Goal: Find specific page/section: Find specific page/section

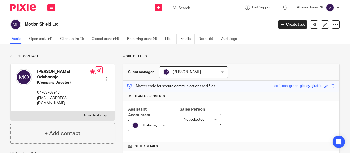
click at [180, 10] on input "Search" at bounding box center [201, 8] width 46 height 5
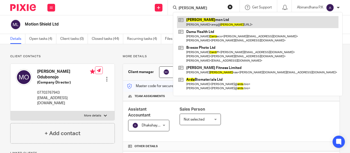
type input "[PERSON_NAME]"
click at [198, 26] on link at bounding box center [257, 22] width 161 height 12
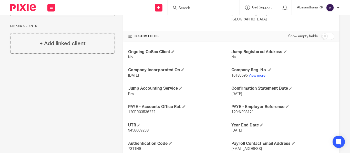
scroll to position [196, 0]
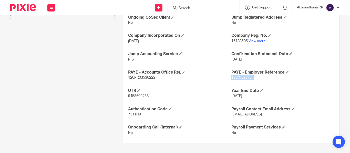
drag, startPoint x: 229, startPoint y: 78, endPoint x: 254, endPoint y: 78, distance: 25.1
click at [254, 78] on p "120/NE98121" at bounding box center [282, 77] width 103 height 5
copy span "120/NE98121"
drag, startPoint x: 127, startPoint y: 78, endPoint x: 156, endPoint y: 77, distance: 28.7
click at [156, 77] on p "120PR03536222" at bounding box center [179, 77] width 103 height 5
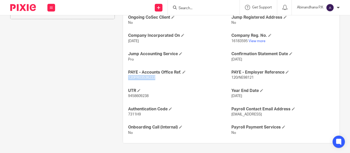
copy span "120PR03536222"
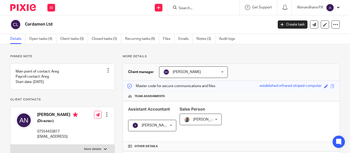
click at [182, 5] on form at bounding box center [205, 7] width 55 height 6
click at [179, 9] on input "Search" at bounding box center [201, 8] width 46 height 5
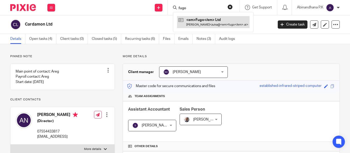
type input "fugo"
click at [193, 21] on link at bounding box center [213, 22] width 72 height 12
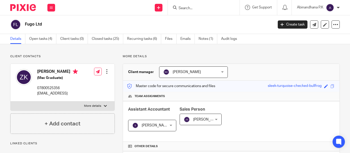
scroll to position [173, 0]
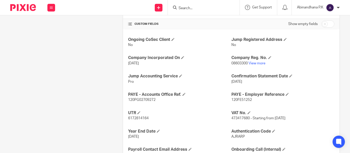
click at [234, 100] on span "120FE51252" at bounding box center [241, 100] width 20 height 4
copy span "120FE51252"
click at [146, 100] on span "120PG02709272" at bounding box center [141, 100] width 27 height 4
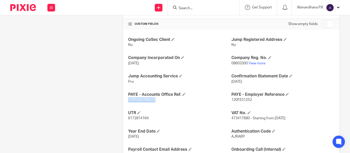
copy span "120PG02709272"
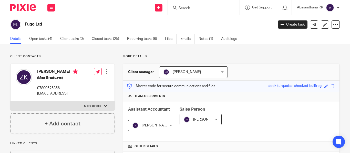
click at [186, 8] on input "Search" at bounding box center [201, 8] width 46 height 5
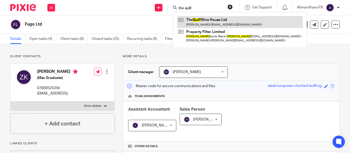
type input "the quill"
click at [199, 20] on link at bounding box center [240, 22] width 126 height 12
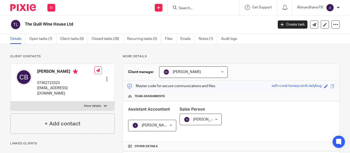
scroll to position [166, 0]
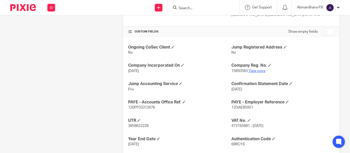
click at [253, 69] on link "View more" at bounding box center [256, 71] width 17 height 4
